Goal: Check status

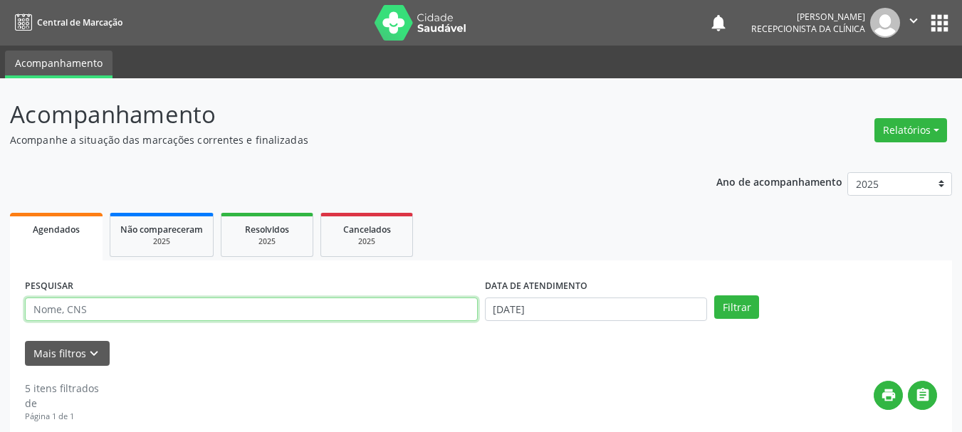
click at [140, 305] on input "text" at bounding box center [251, 310] width 453 height 24
type input "josefa gomes"
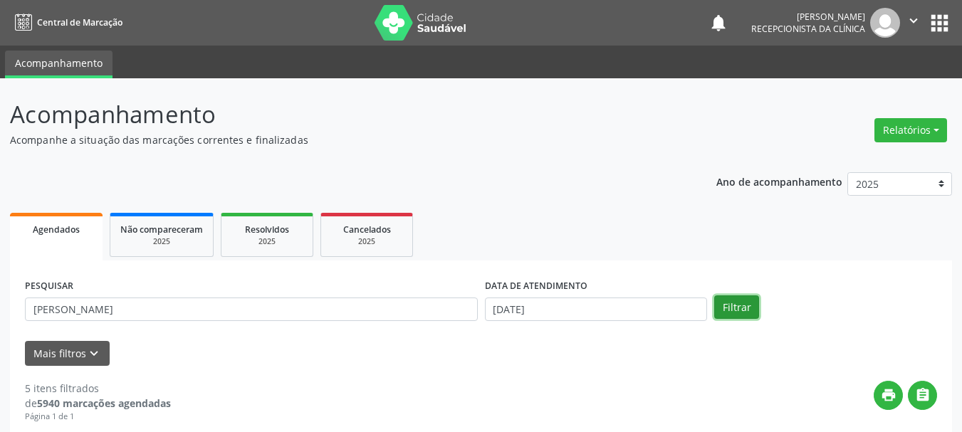
click at [739, 311] on button "Filtrar" at bounding box center [736, 307] width 45 height 24
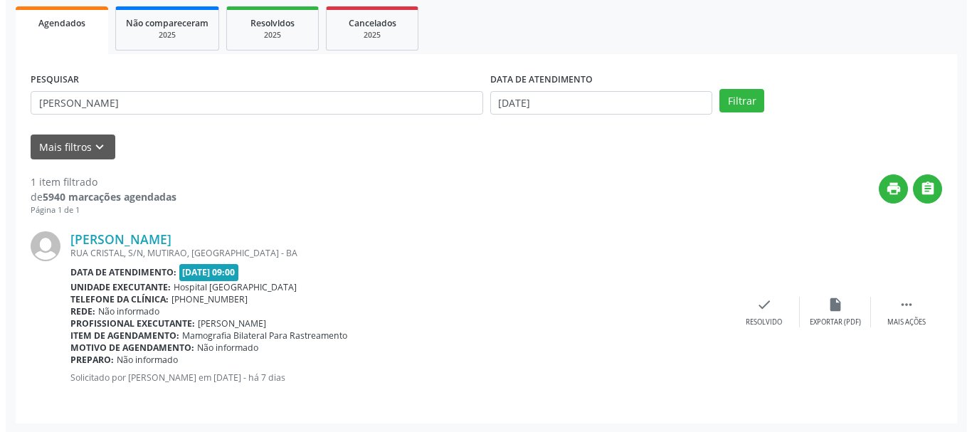
scroll to position [208, 0]
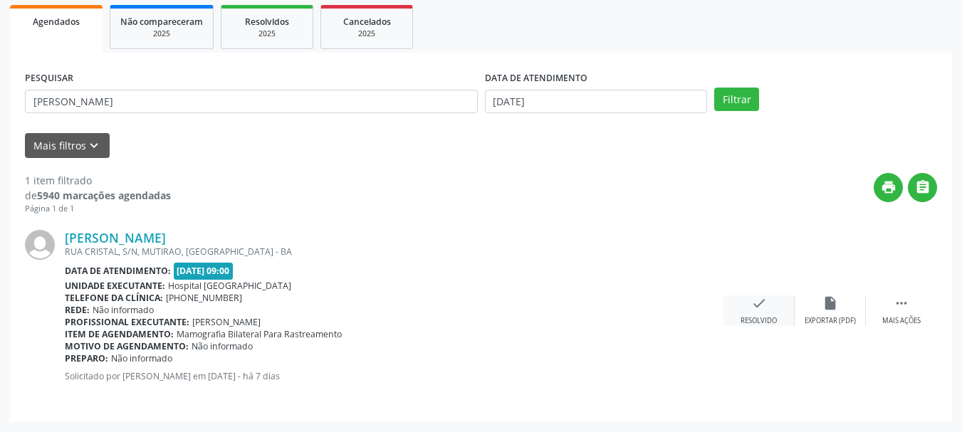
click at [760, 310] on icon "check" at bounding box center [759, 303] width 16 height 16
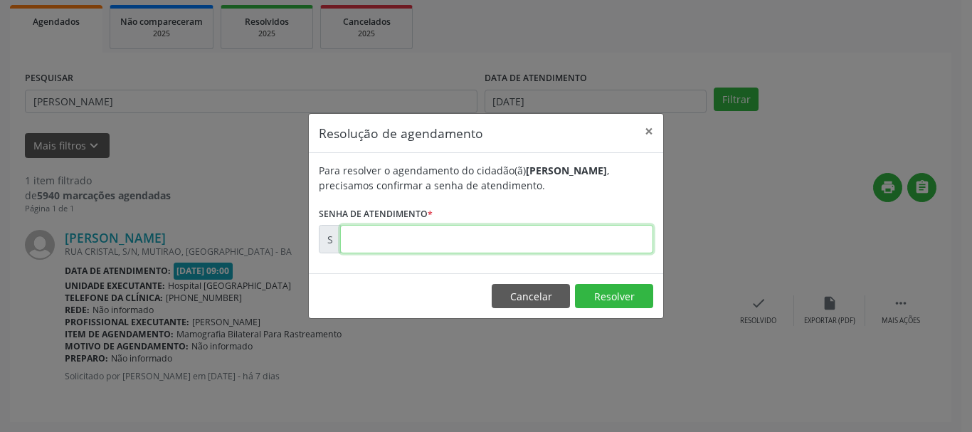
click at [600, 245] on input "text" at bounding box center [496, 239] width 313 height 28
type input "00173760"
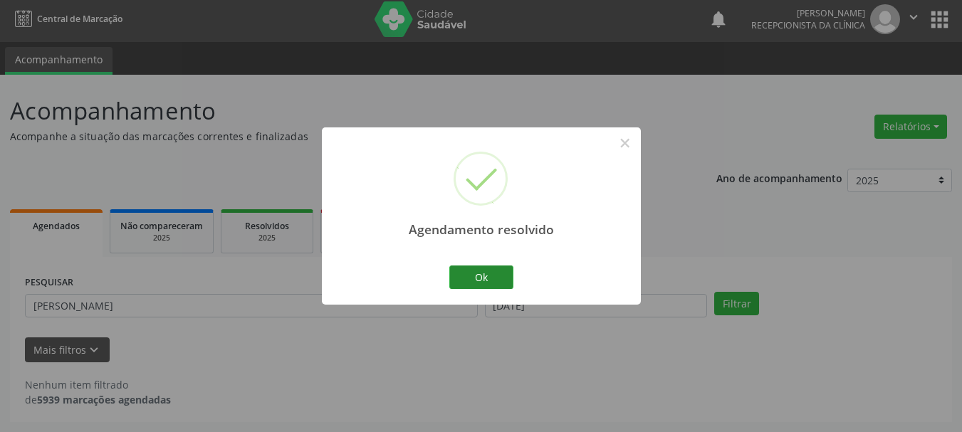
scroll to position [4, 0]
click at [475, 275] on button "Ok" at bounding box center [481, 277] width 64 height 24
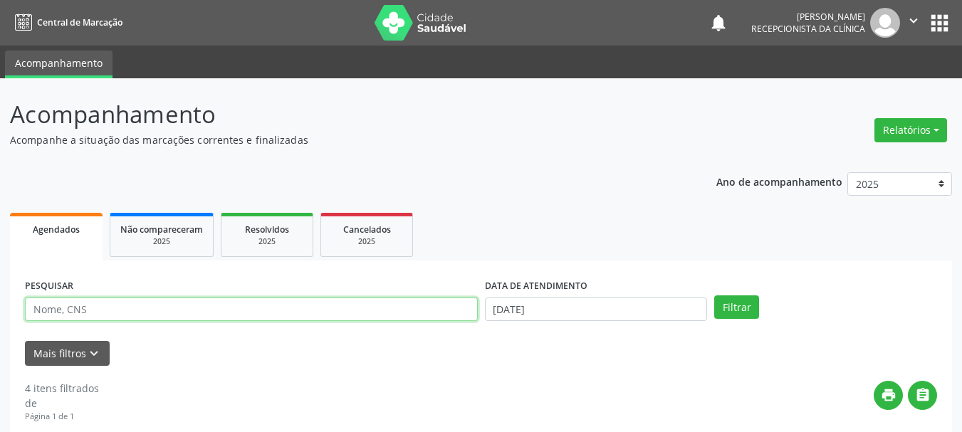
click at [111, 321] on input "text" at bounding box center [251, 310] width 453 height 24
type input "[PERSON_NAME]"
click at [714, 295] on button "Filtrar" at bounding box center [736, 307] width 45 height 24
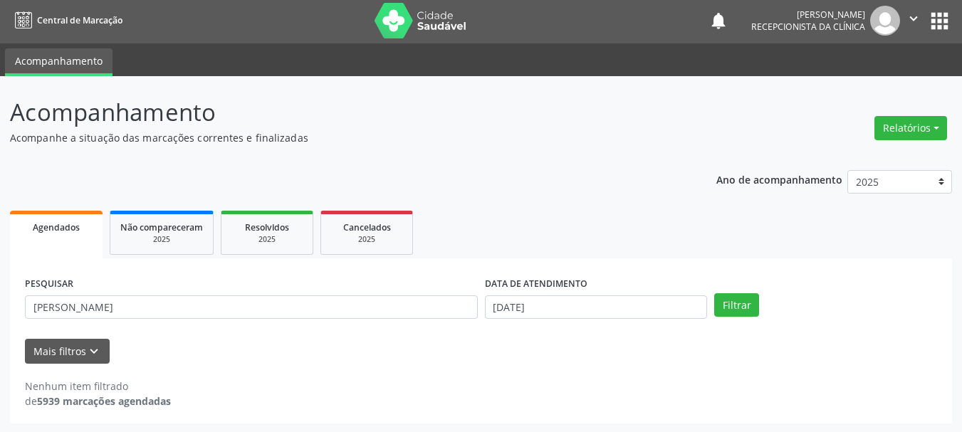
scroll to position [4, 0]
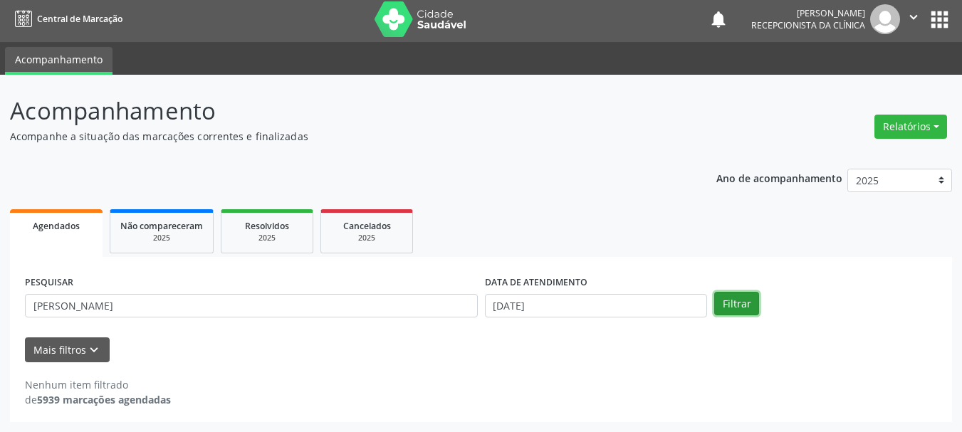
click at [733, 304] on button "Filtrar" at bounding box center [736, 304] width 45 height 24
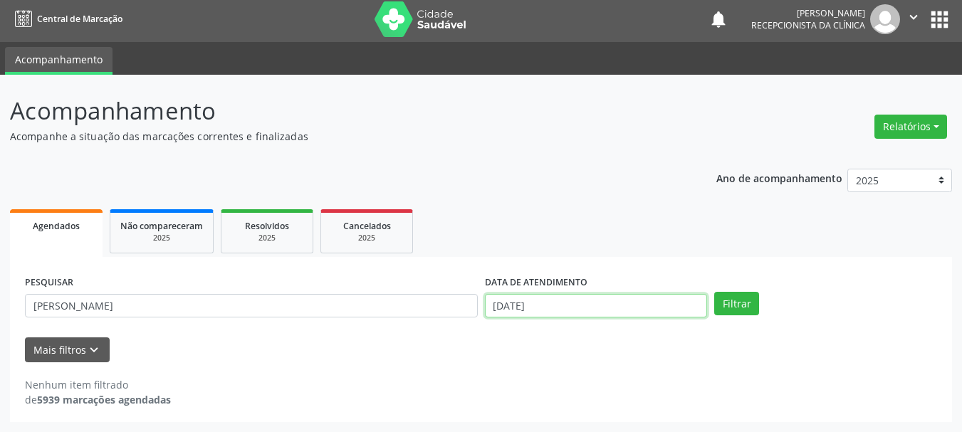
drag, startPoint x: 548, startPoint y: 309, endPoint x: 591, endPoint y: 288, distance: 48.1
click at [549, 307] on input "[DATE]" at bounding box center [596, 306] width 223 height 24
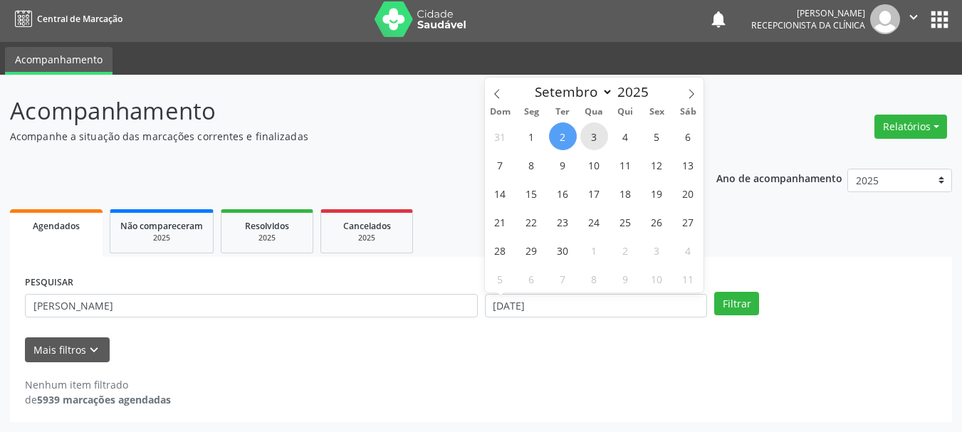
click at [589, 139] on span "3" at bounding box center [594, 136] width 28 height 28
type input "[DATE]"
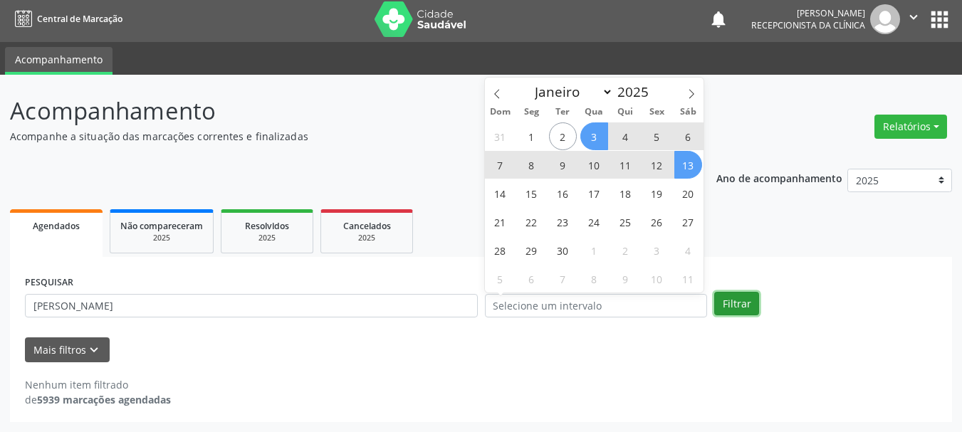
drag, startPoint x: 749, startPoint y: 306, endPoint x: 757, endPoint y: 291, distance: 16.9
click at [749, 304] on button "Filtrar" at bounding box center [736, 304] width 45 height 24
select select "8"
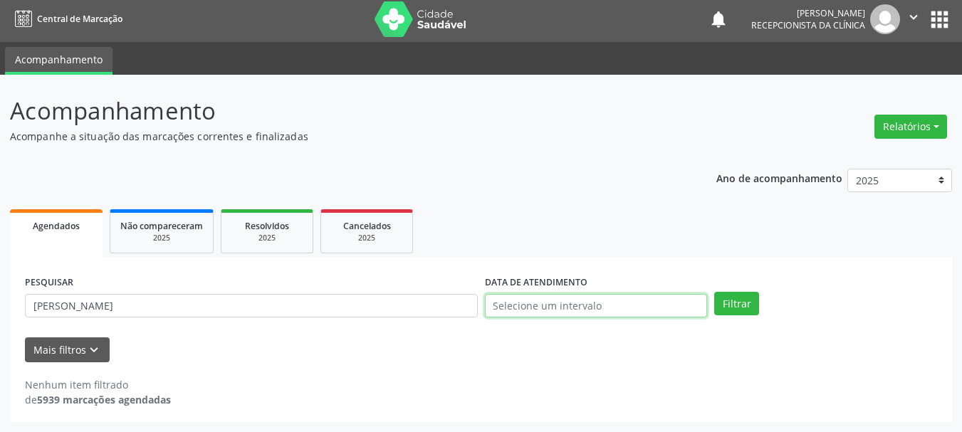
click at [534, 298] on input "text" at bounding box center [596, 306] width 223 height 24
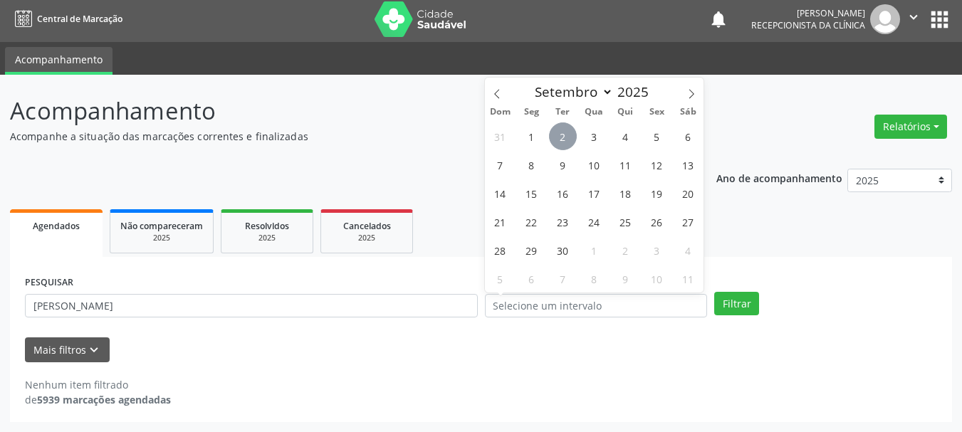
click at [561, 134] on span "2" at bounding box center [563, 136] width 28 height 28
type input "[DATE]"
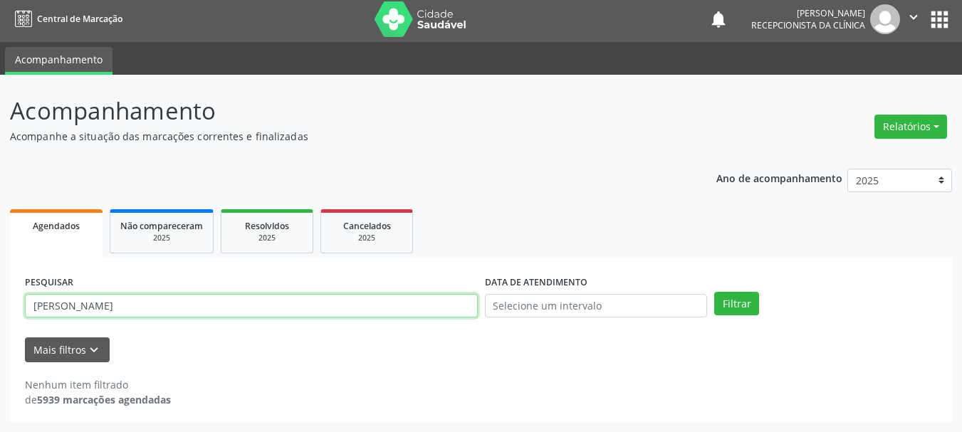
click at [77, 309] on input "[PERSON_NAME]" at bounding box center [251, 306] width 453 height 24
type input "[PERSON_NAME]"
click at [714, 292] on button "Filtrar" at bounding box center [736, 304] width 45 height 24
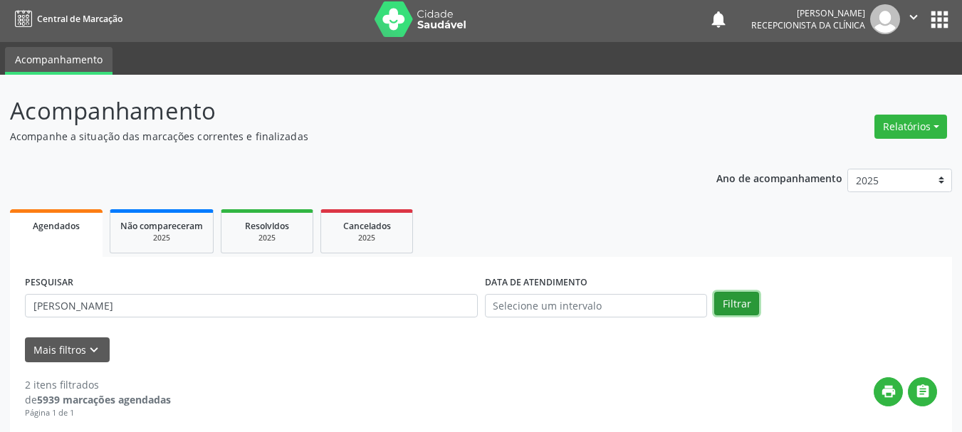
click at [748, 304] on button "Filtrar" at bounding box center [736, 304] width 45 height 24
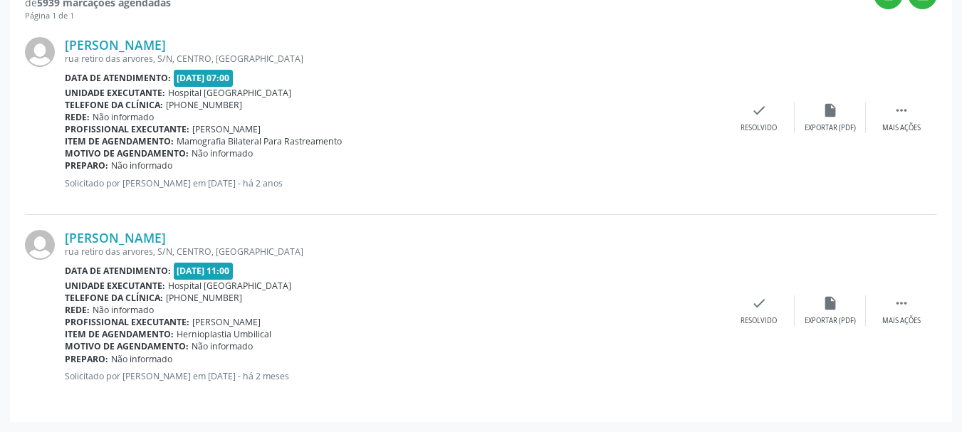
scroll to position [116, 0]
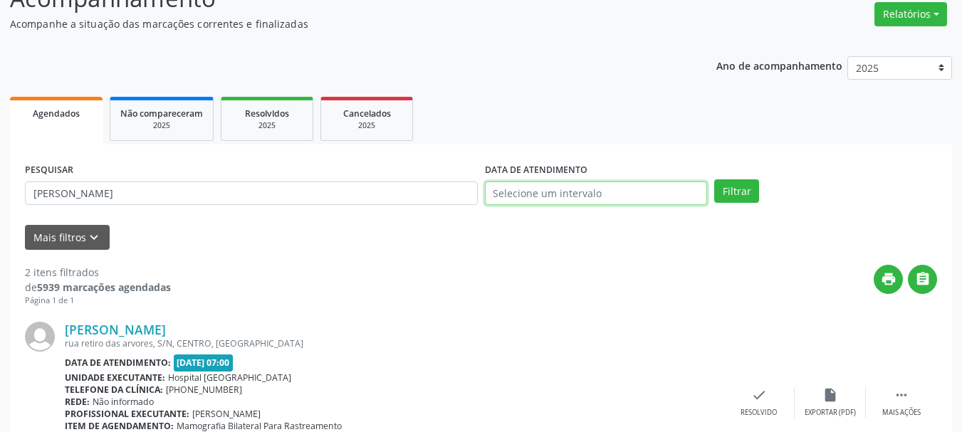
click at [510, 186] on input "text" at bounding box center [596, 193] width 223 height 24
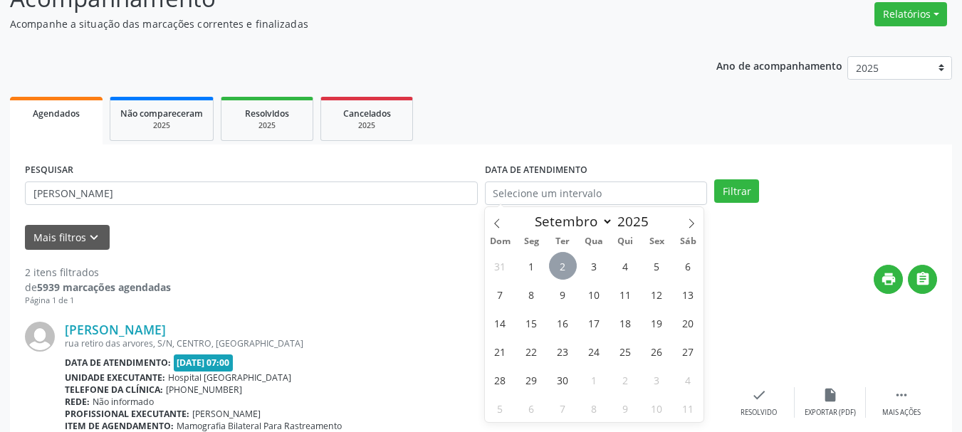
click at [559, 268] on span "2" at bounding box center [563, 266] width 28 height 28
type input "[DATE]"
click at [747, 189] on button "Filtrar" at bounding box center [736, 191] width 45 height 24
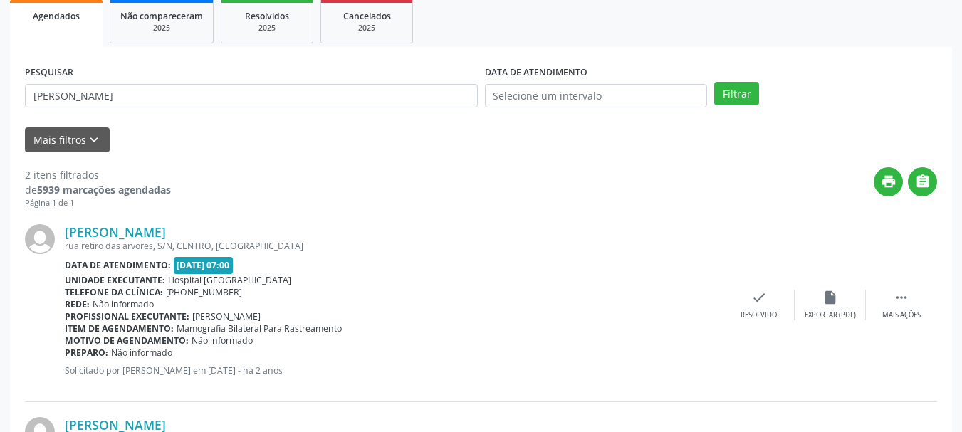
scroll to position [0, 0]
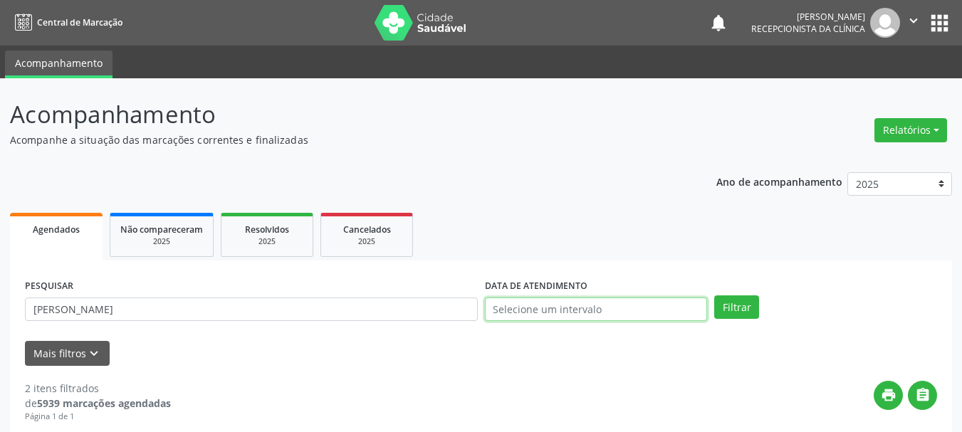
click at [519, 312] on input "text" at bounding box center [596, 310] width 223 height 24
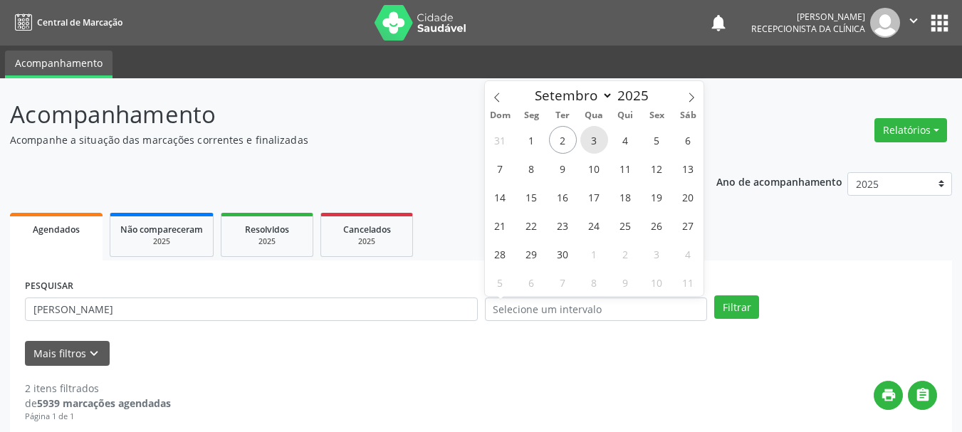
click at [601, 137] on span "3" at bounding box center [594, 140] width 28 height 28
type input "[DATE]"
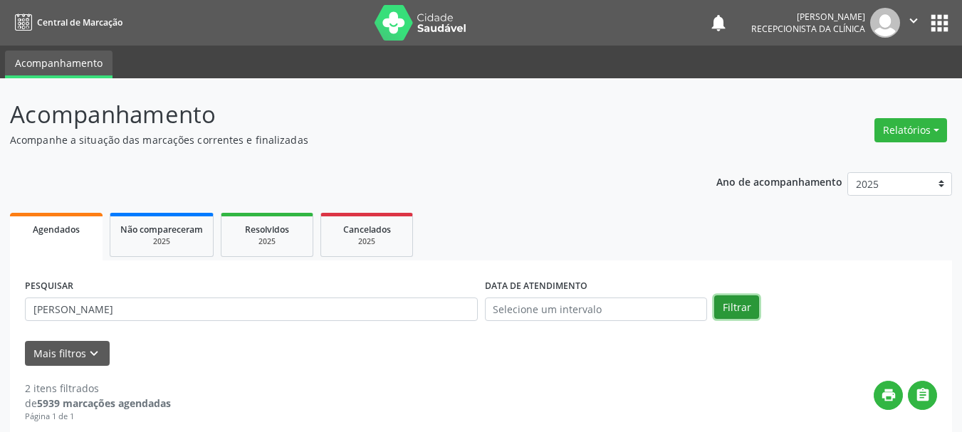
click at [740, 311] on button "Filtrar" at bounding box center [736, 307] width 45 height 24
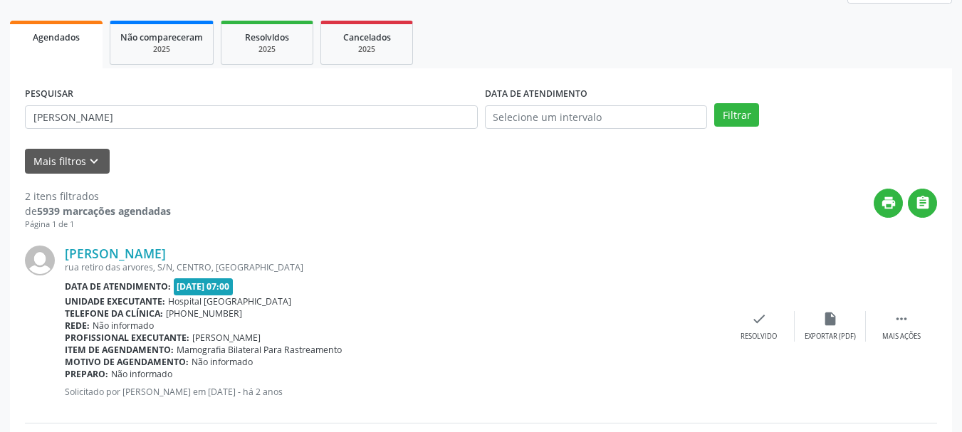
scroll to position [116, 0]
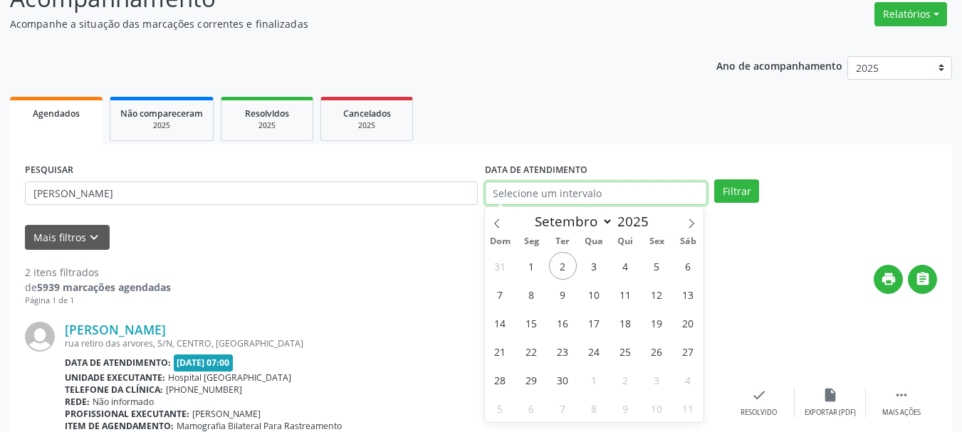
drag, startPoint x: 582, startPoint y: 201, endPoint x: 594, endPoint y: 175, distance: 29.3
click at [584, 196] on input "text" at bounding box center [596, 193] width 223 height 24
click at [587, 268] on span "3" at bounding box center [594, 266] width 28 height 28
type input "[DATE]"
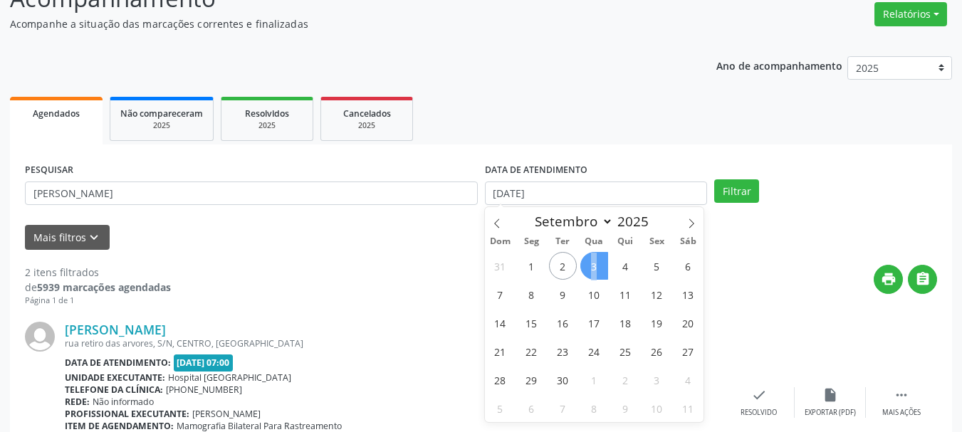
click at [587, 268] on span "3" at bounding box center [594, 266] width 28 height 28
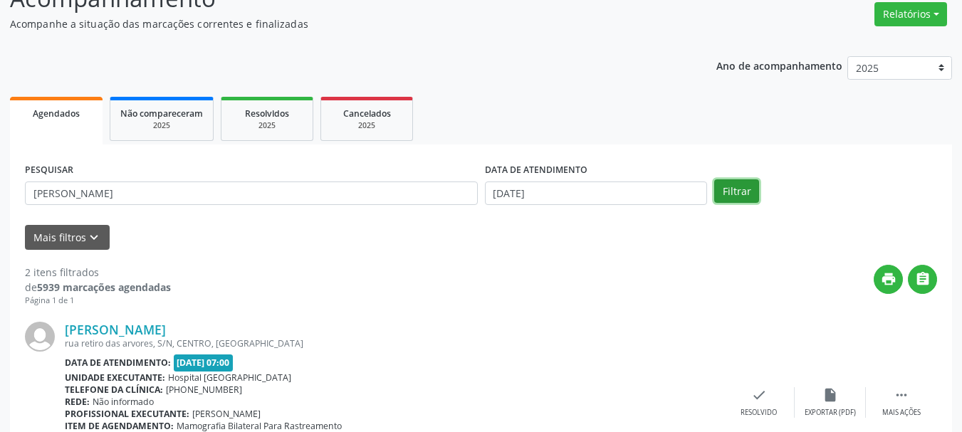
click at [742, 181] on button "Filtrar" at bounding box center [736, 191] width 45 height 24
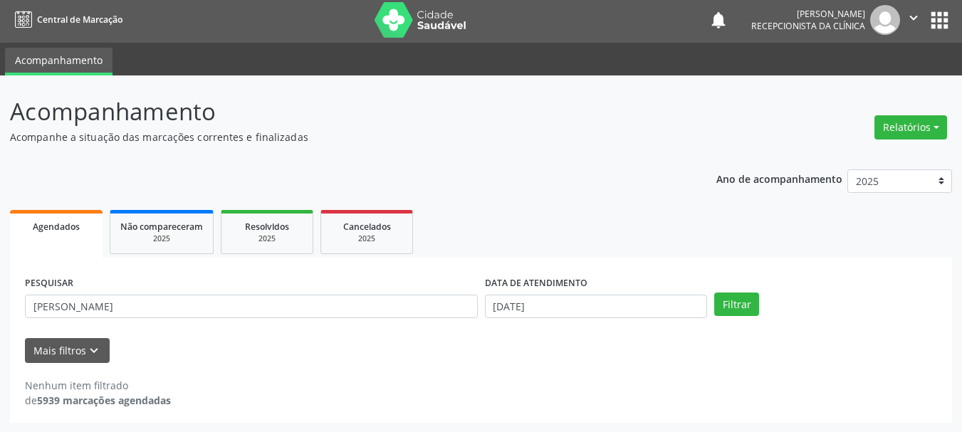
scroll to position [4, 0]
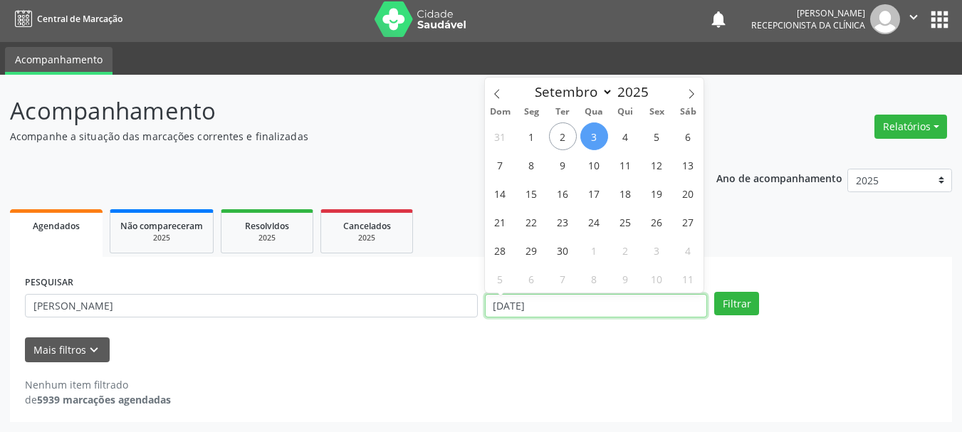
click at [543, 299] on input "[DATE]" at bounding box center [596, 306] width 223 height 24
click at [732, 305] on button "Filtrar" at bounding box center [736, 304] width 45 height 24
select select "8"
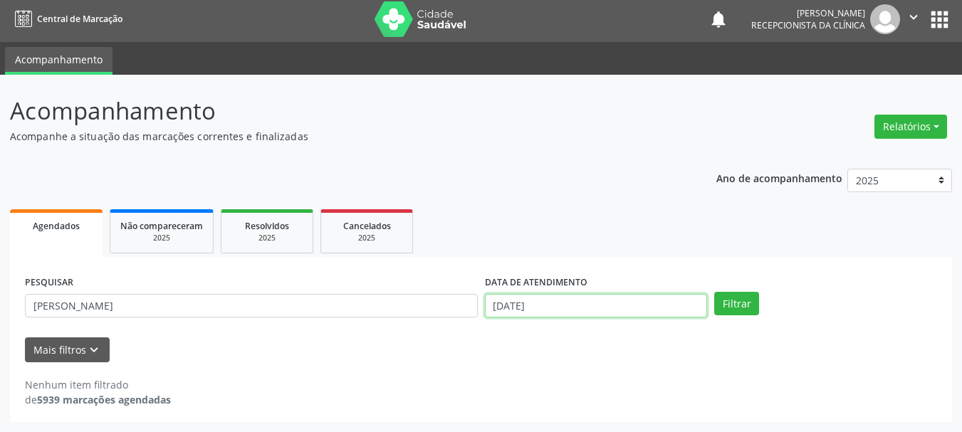
click at [515, 309] on input "[DATE]" at bounding box center [596, 306] width 223 height 24
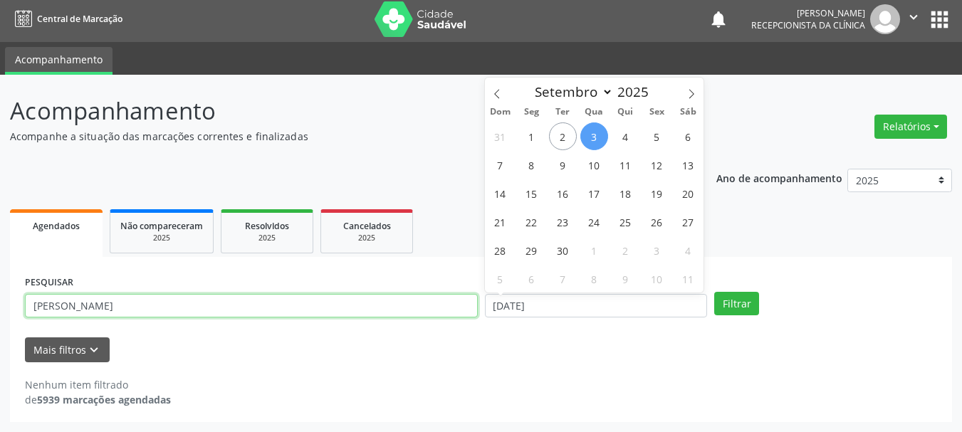
click at [146, 312] on input "[PERSON_NAME]" at bounding box center [251, 306] width 453 height 24
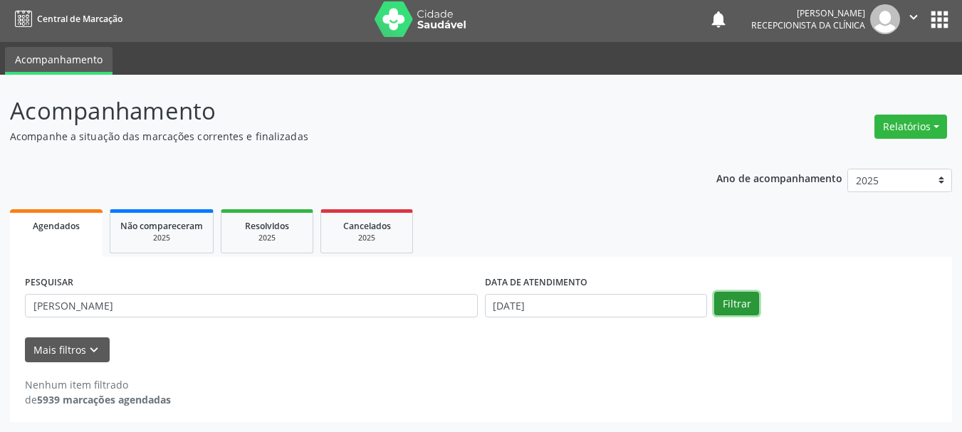
click at [745, 301] on button "Filtrar" at bounding box center [736, 304] width 45 height 24
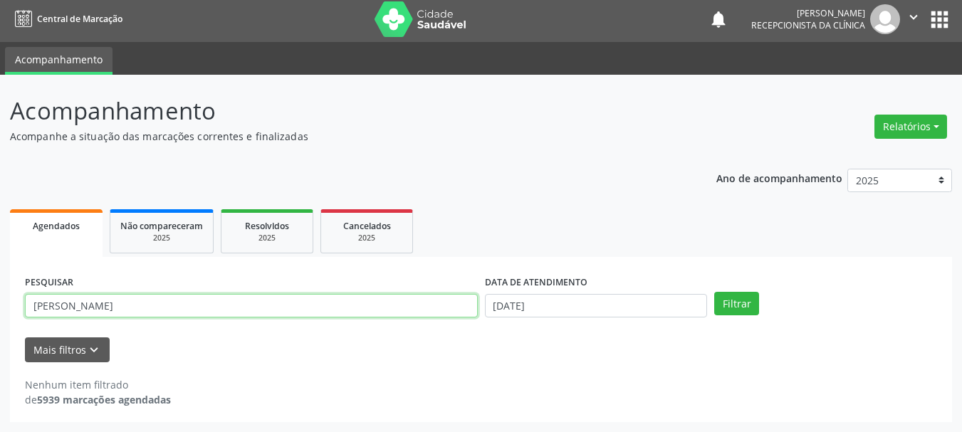
click at [125, 302] on input "[PERSON_NAME]" at bounding box center [251, 306] width 453 height 24
type input "[PERSON_NAME]"
click at [714, 292] on button "Filtrar" at bounding box center [736, 304] width 45 height 24
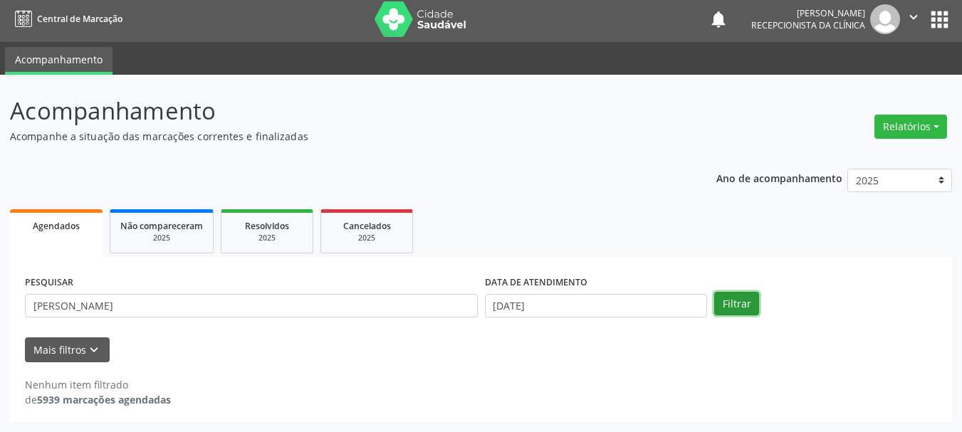
click at [723, 313] on button "Filtrar" at bounding box center [736, 304] width 45 height 24
drag, startPoint x: 725, startPoint y: 303, endPoint x: 684, endPoint y: 299, distance: 41.5
click at [726, 303] on button "Filtrar" at bounding box center [736, 304] width 45 height 24
